Goal: Transaction & Acquisition: Purchase product/service

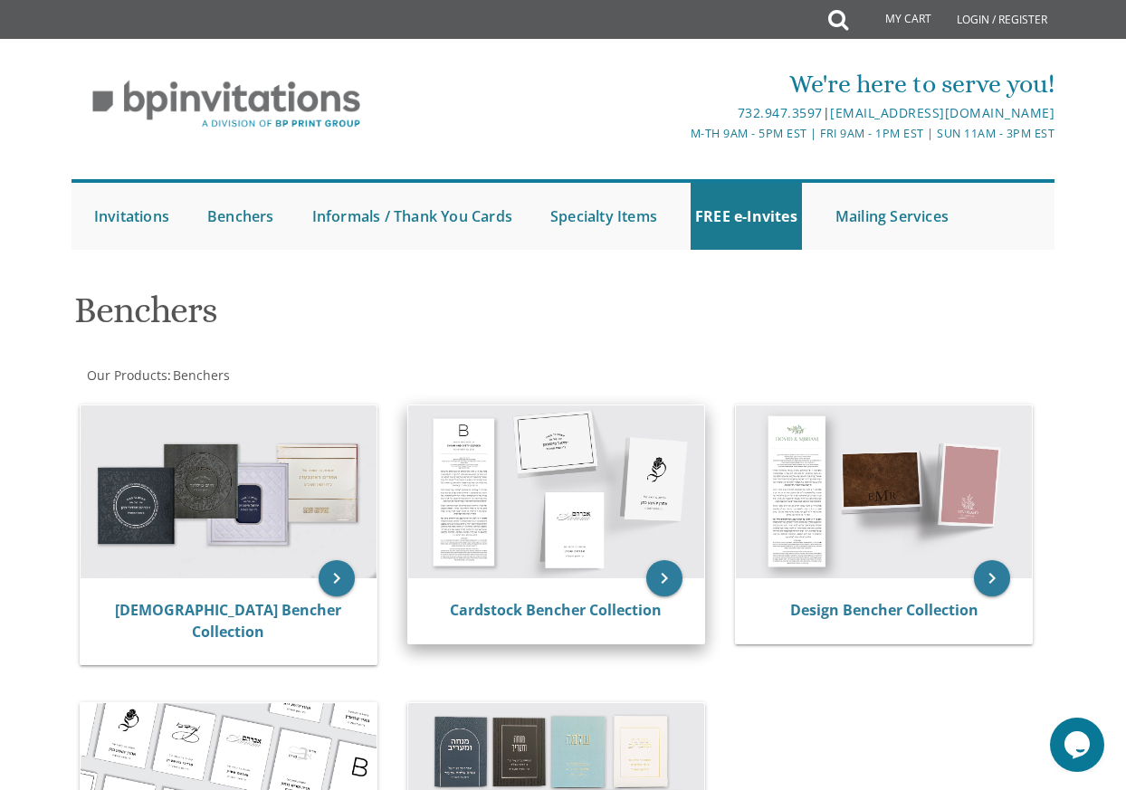
click at [595, 510] on img at bounding box center [556, 491] width 296 height 173
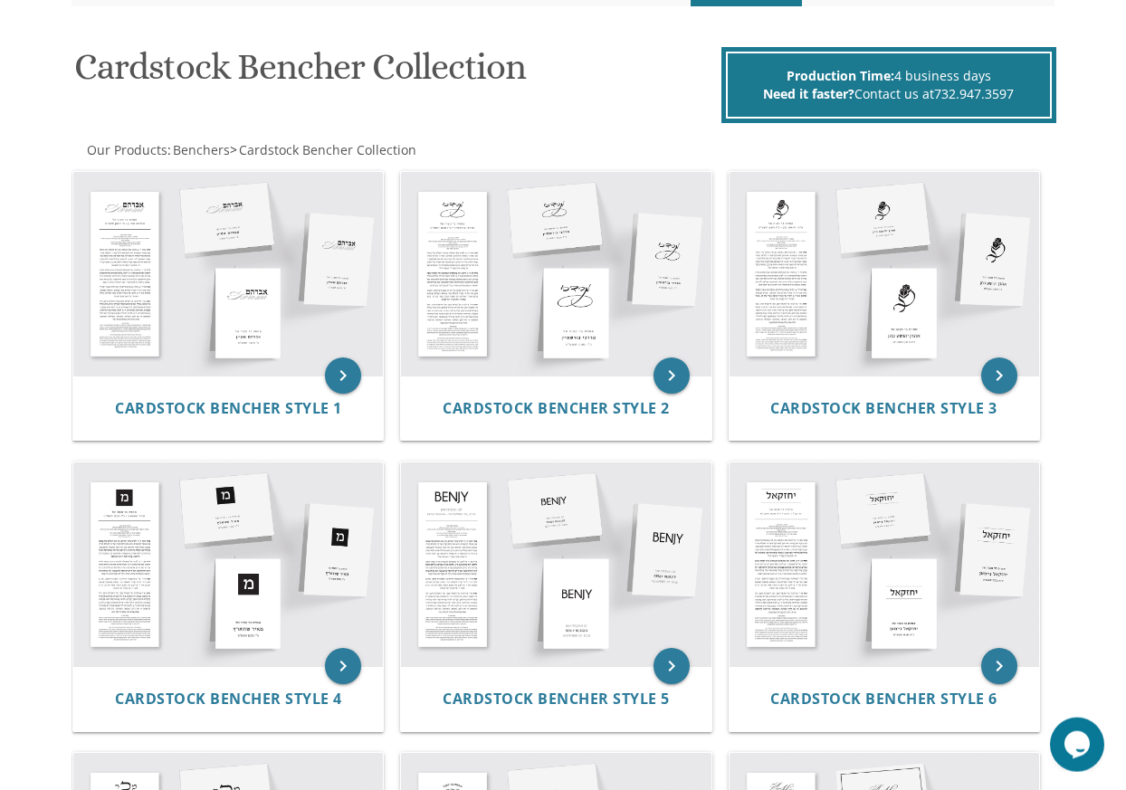
scroll to position [277, 0]
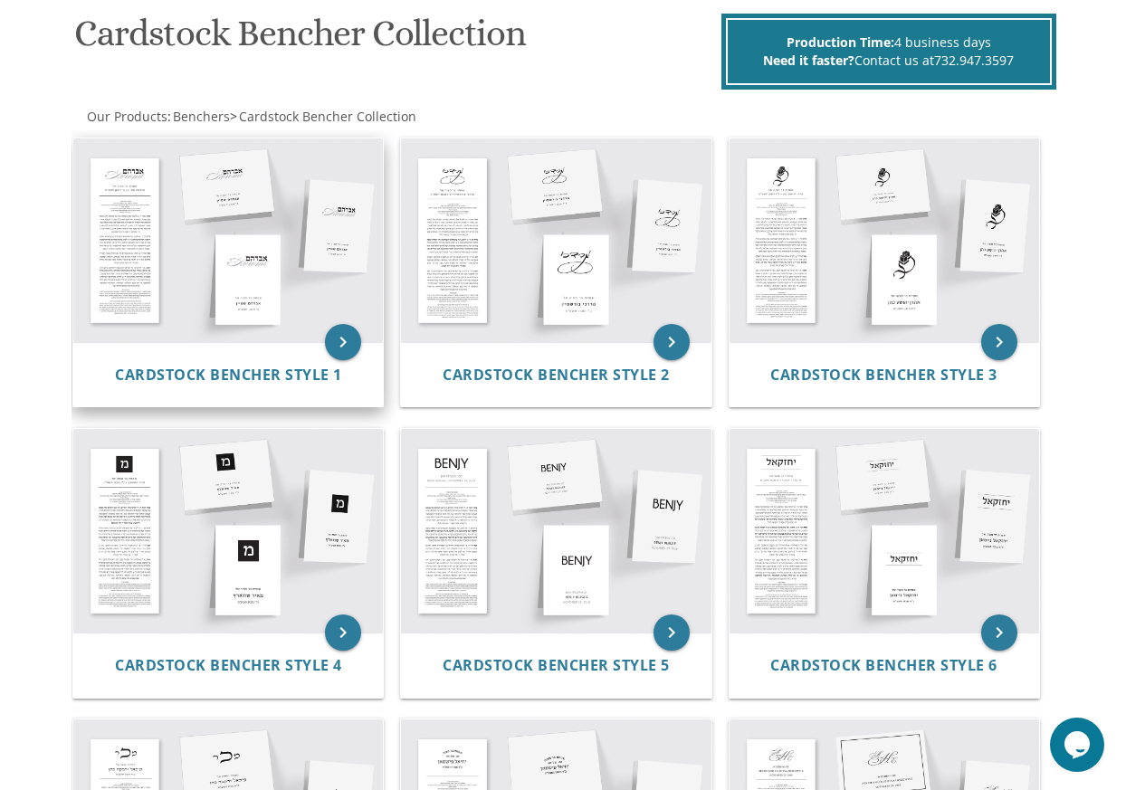
click at [284, 243] on img at bounding box center [228, 240] width 310 height 204
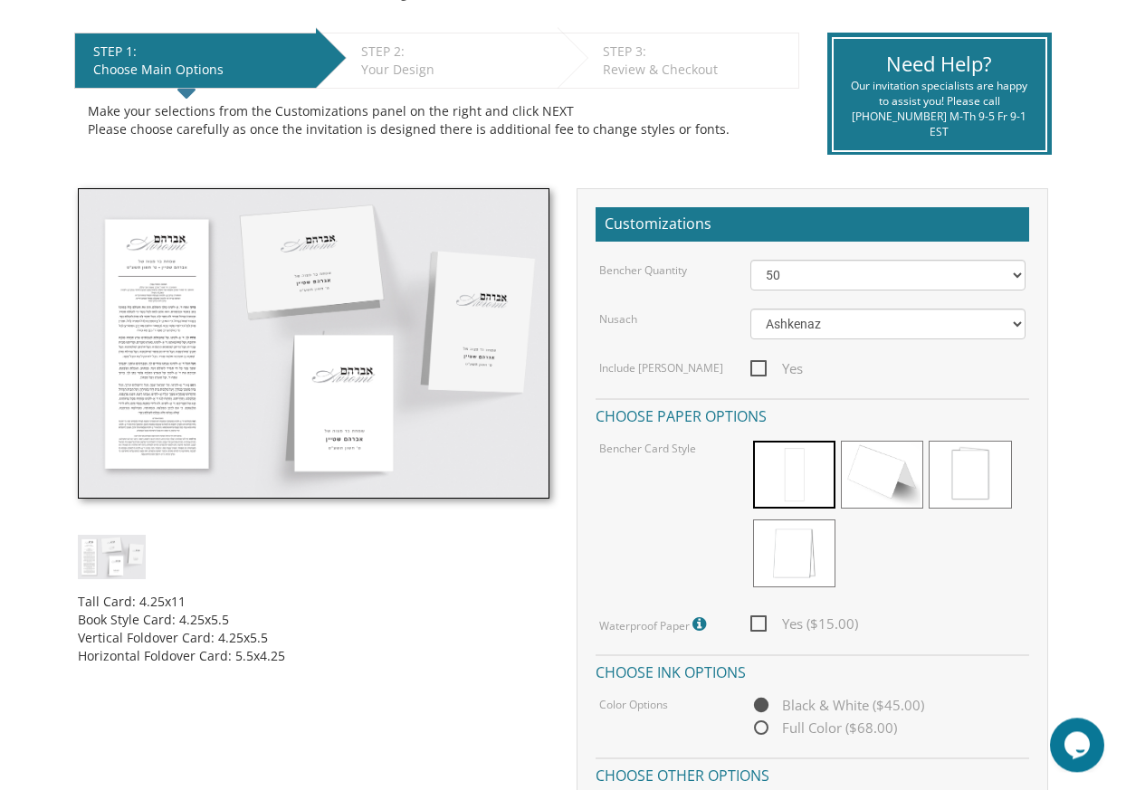
scroll to position [369, 0]
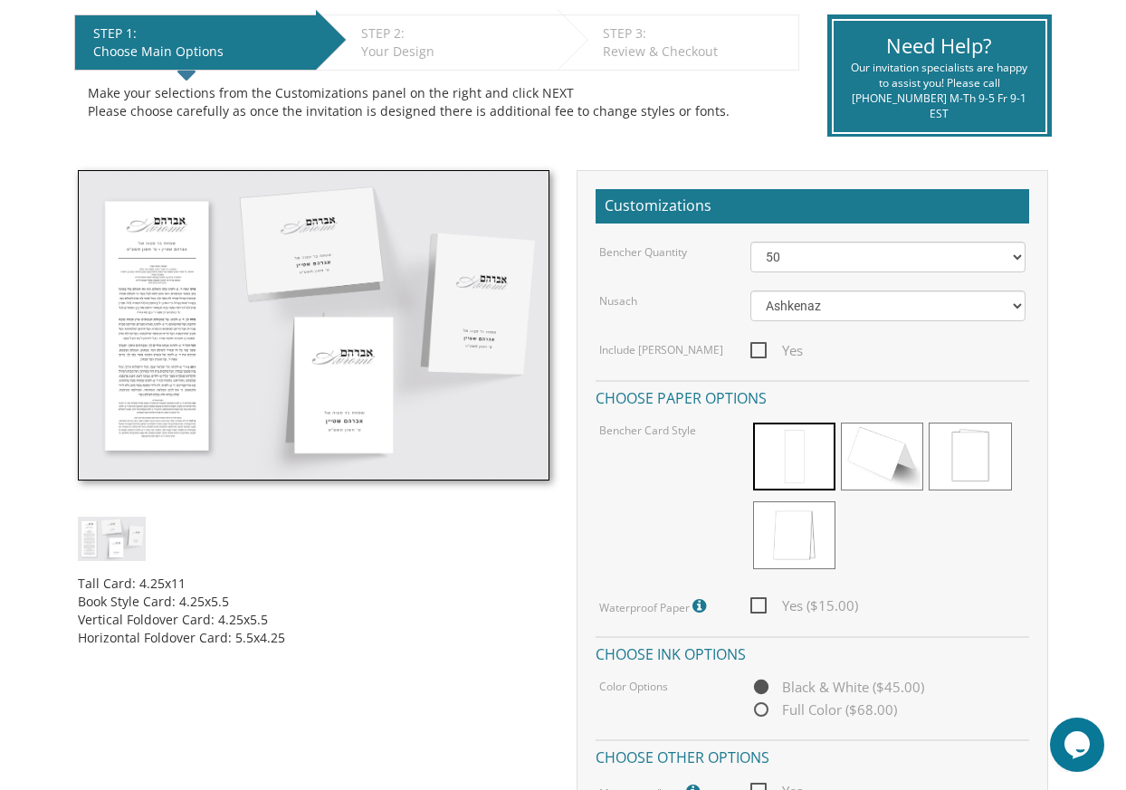
click at [758, 348] on span "Yes" at bounding box center [776, 350] width 52 height 23
click at [758, 348] on input "Yes" at bounding box center [756, 349] width 12 height 12
checkbox input "true"
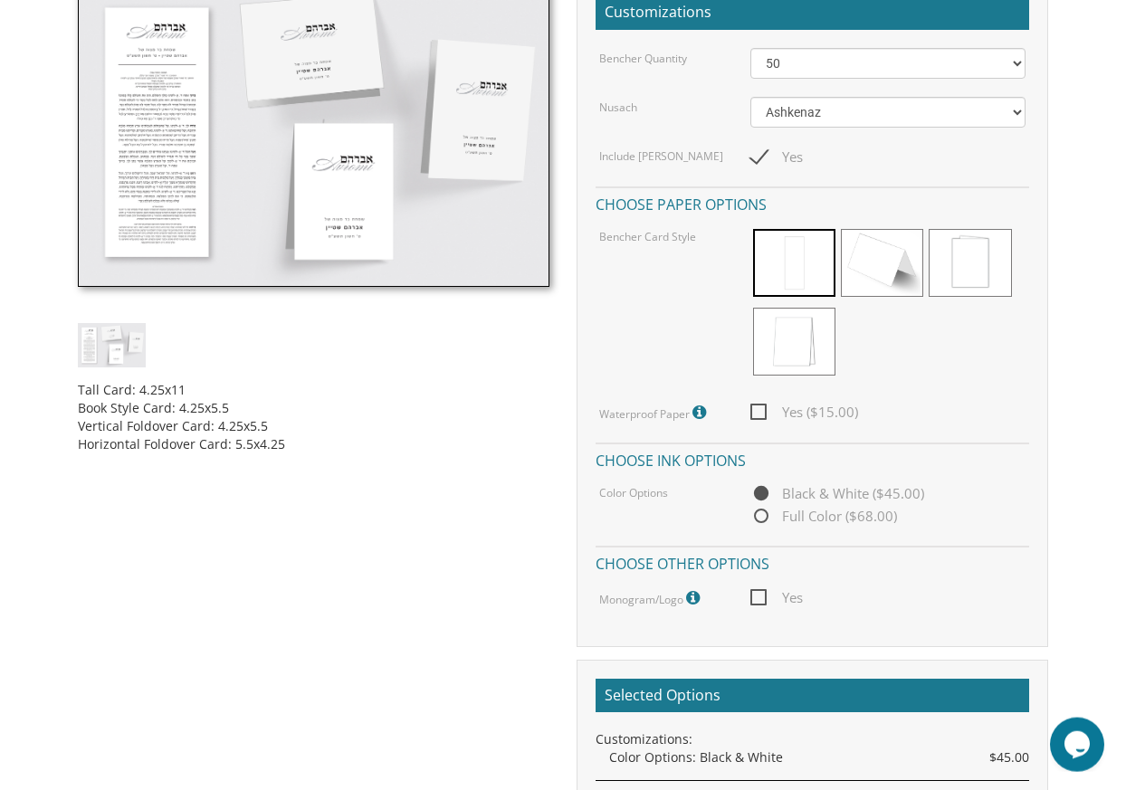
scroll to position [646, 0]
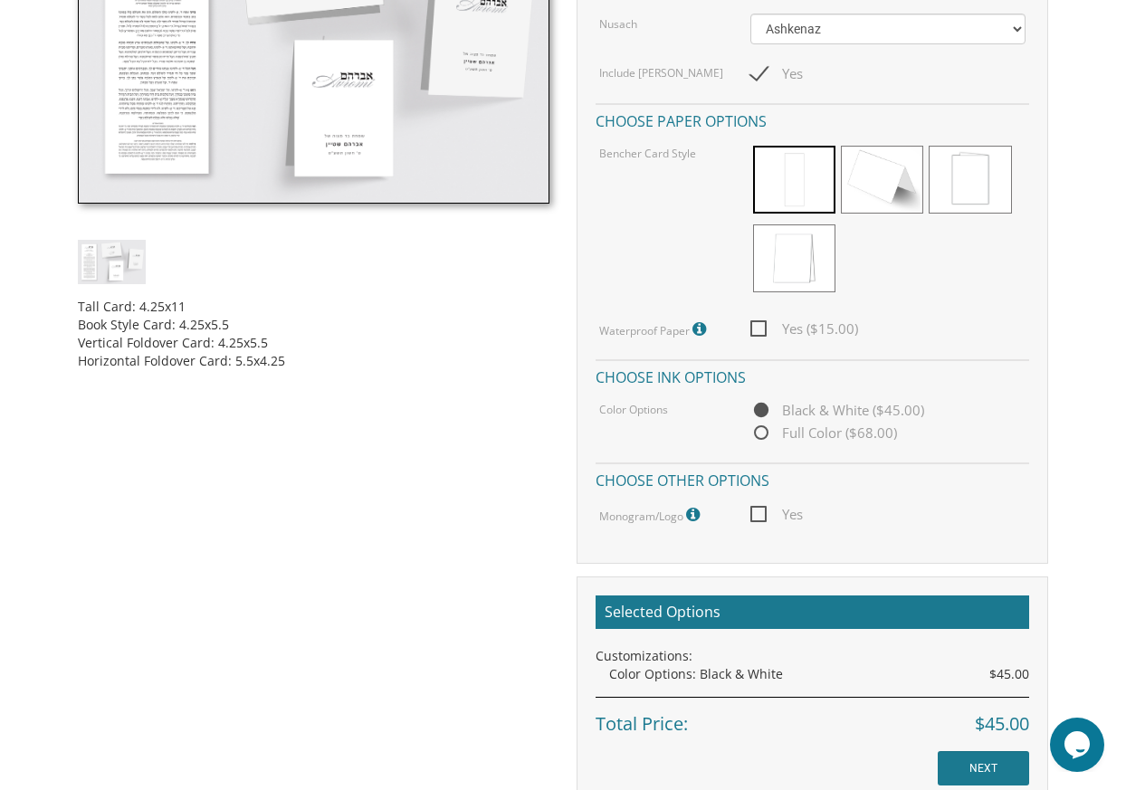
click at [765, 512] on span "Yes" at bounding box center [776, 514] width 52 height 23
click at [762, 512] on input "Yes" at bounding box center [756, 513] width 12 height 12
checkbox input "true"
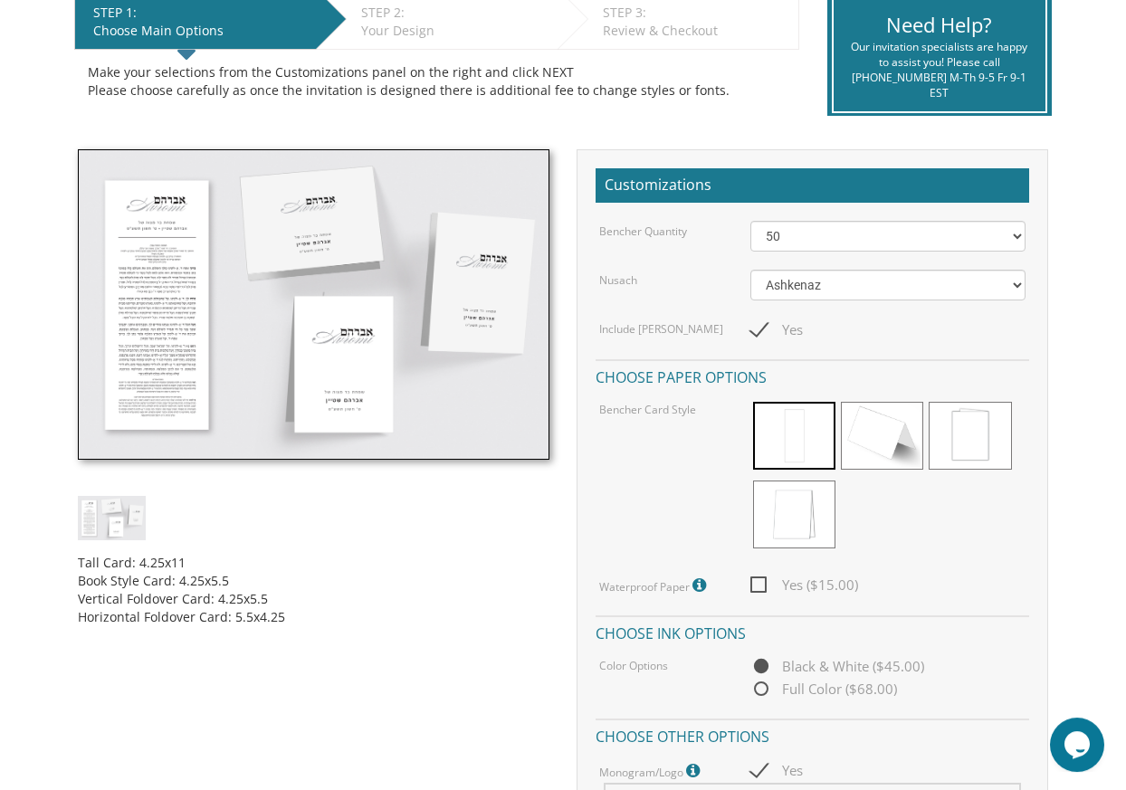
scroll to position [369, 0]
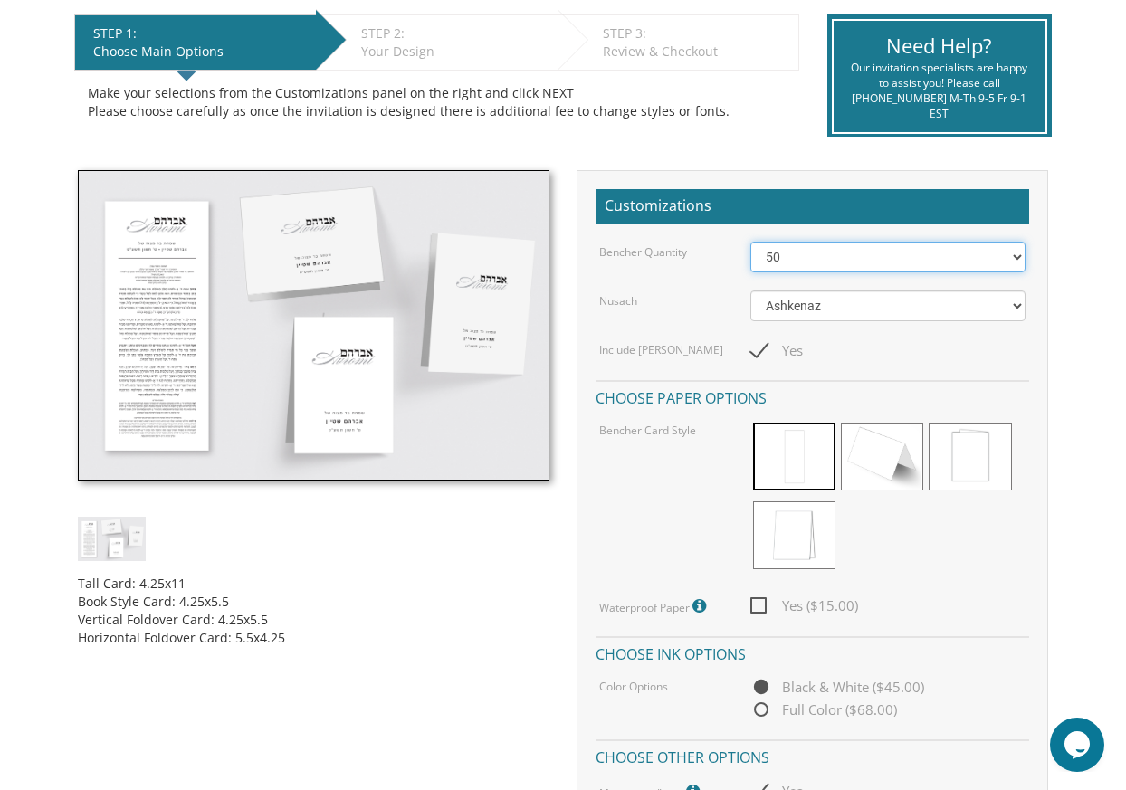
click at [750, 242] on select "50 60 70 80 90 100 125 150 175 200 225 250 275 300 325 350 375 400 425 450 475 …" at bounding box center [887, 257] width 275 height 31
select select "200"
click option "200" at bounding box center [0, 0] width 0 height 0
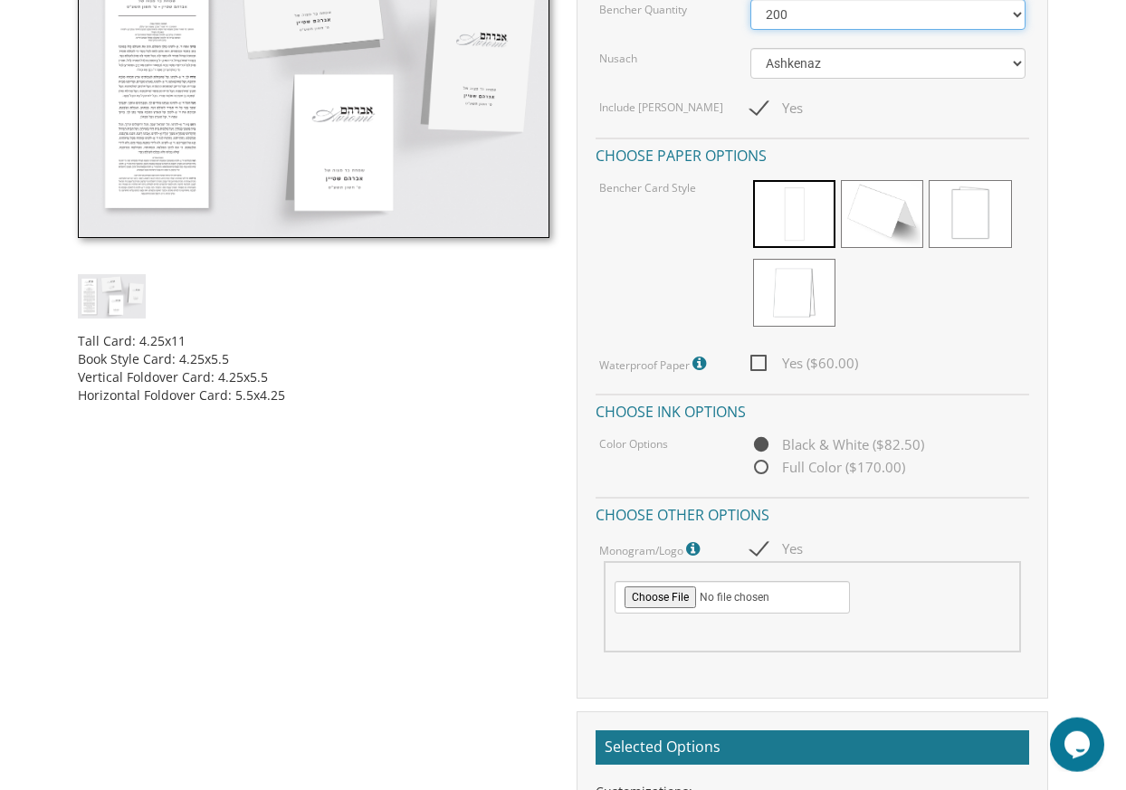
scroll to position [462, 0]
